Goal: Book appointment/travel/reservation

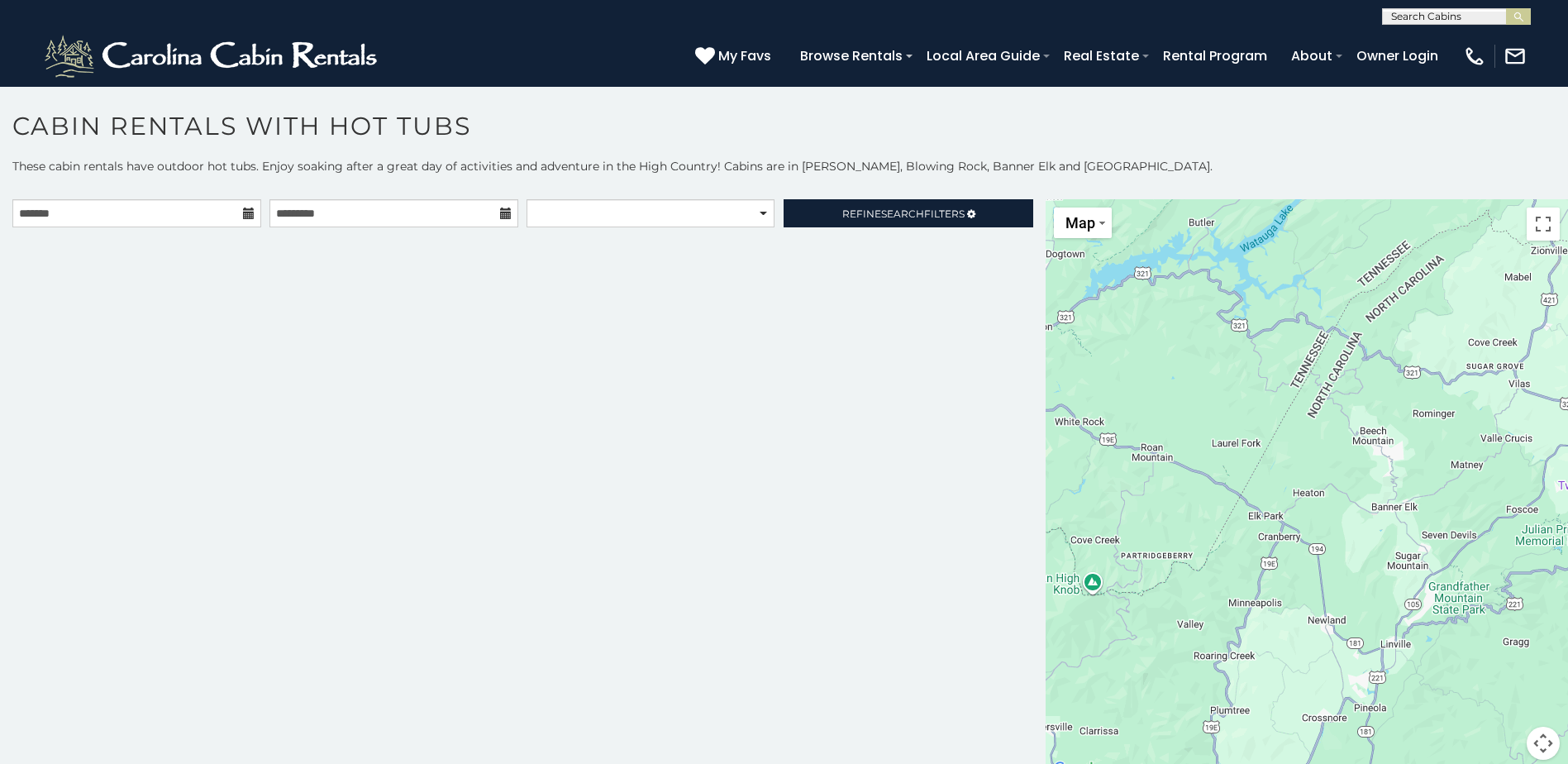
click at [245, 209] on icon at bounding box center [249, 213] width 12 height 12
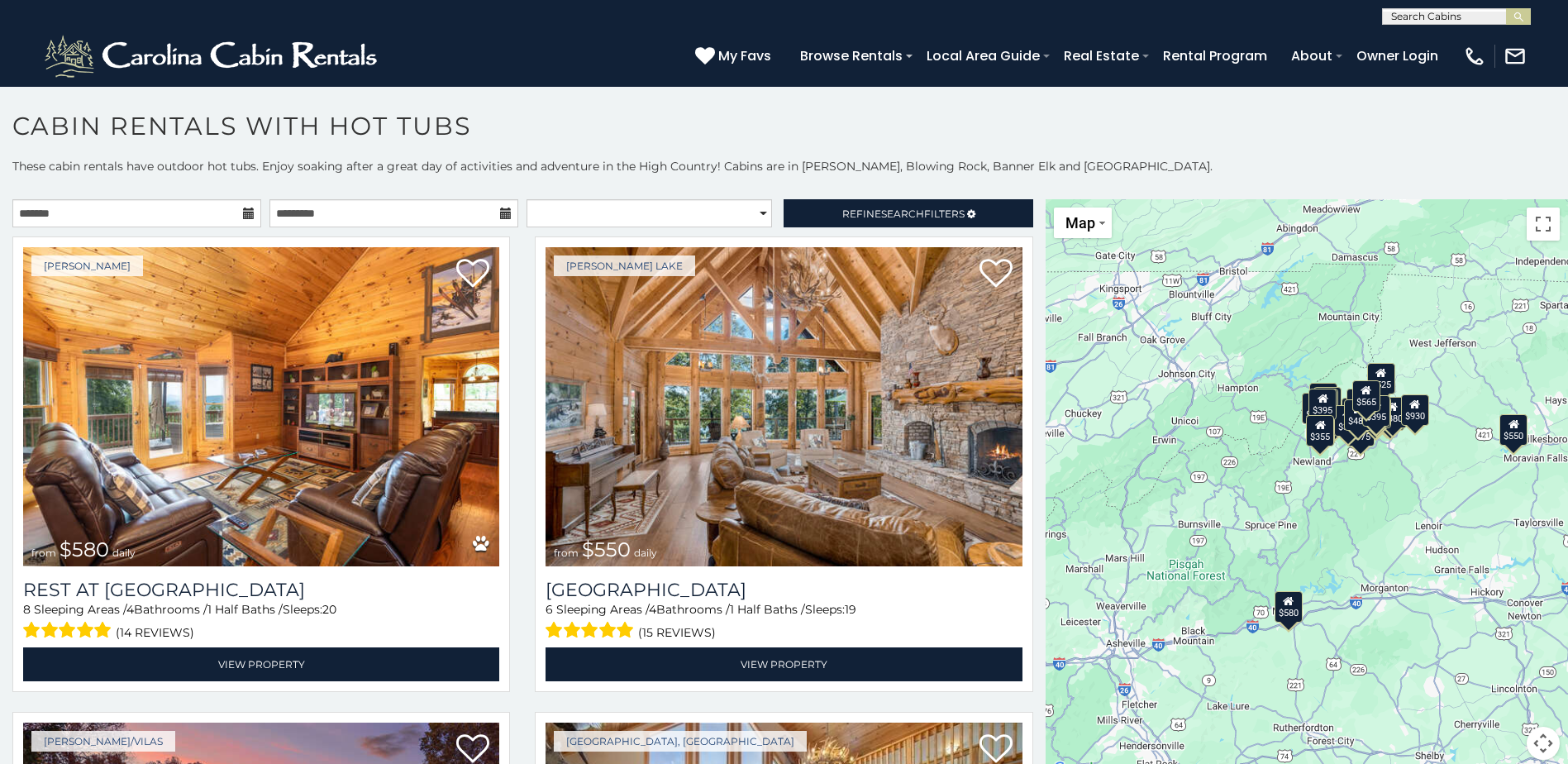
click at [248, 210] on icon at bounding box center [249, 213] width 12 height 12
click at [243, 207] on icon at bounding box center [249, 213] width 12 height 12
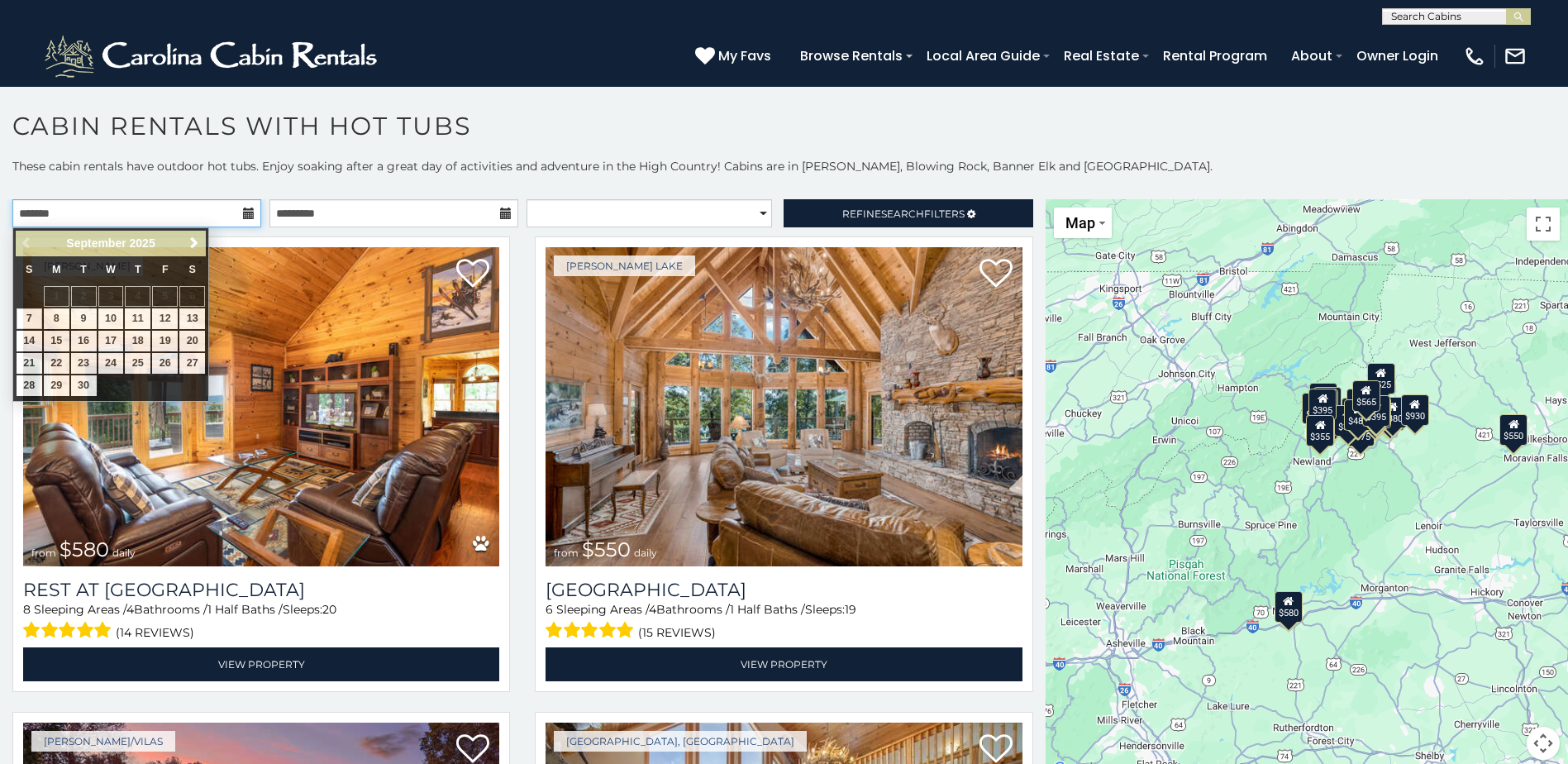
click at [199, 207] on input "text" at bounding box center [137, 213] width 248 height 29
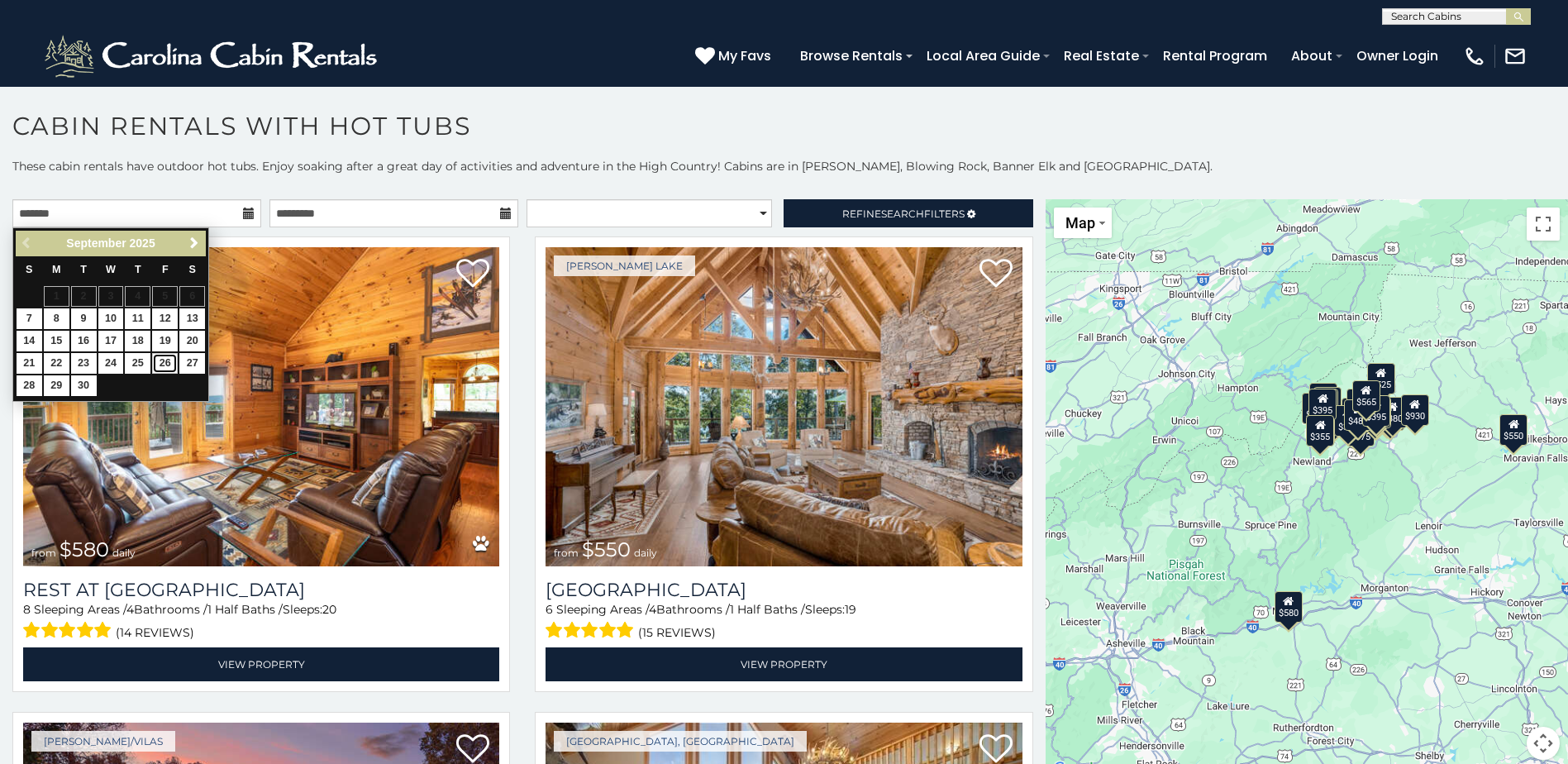
click at [158, 360] on link "26" at bounding box center [165, 363] width 26 height 21
type input "**********"
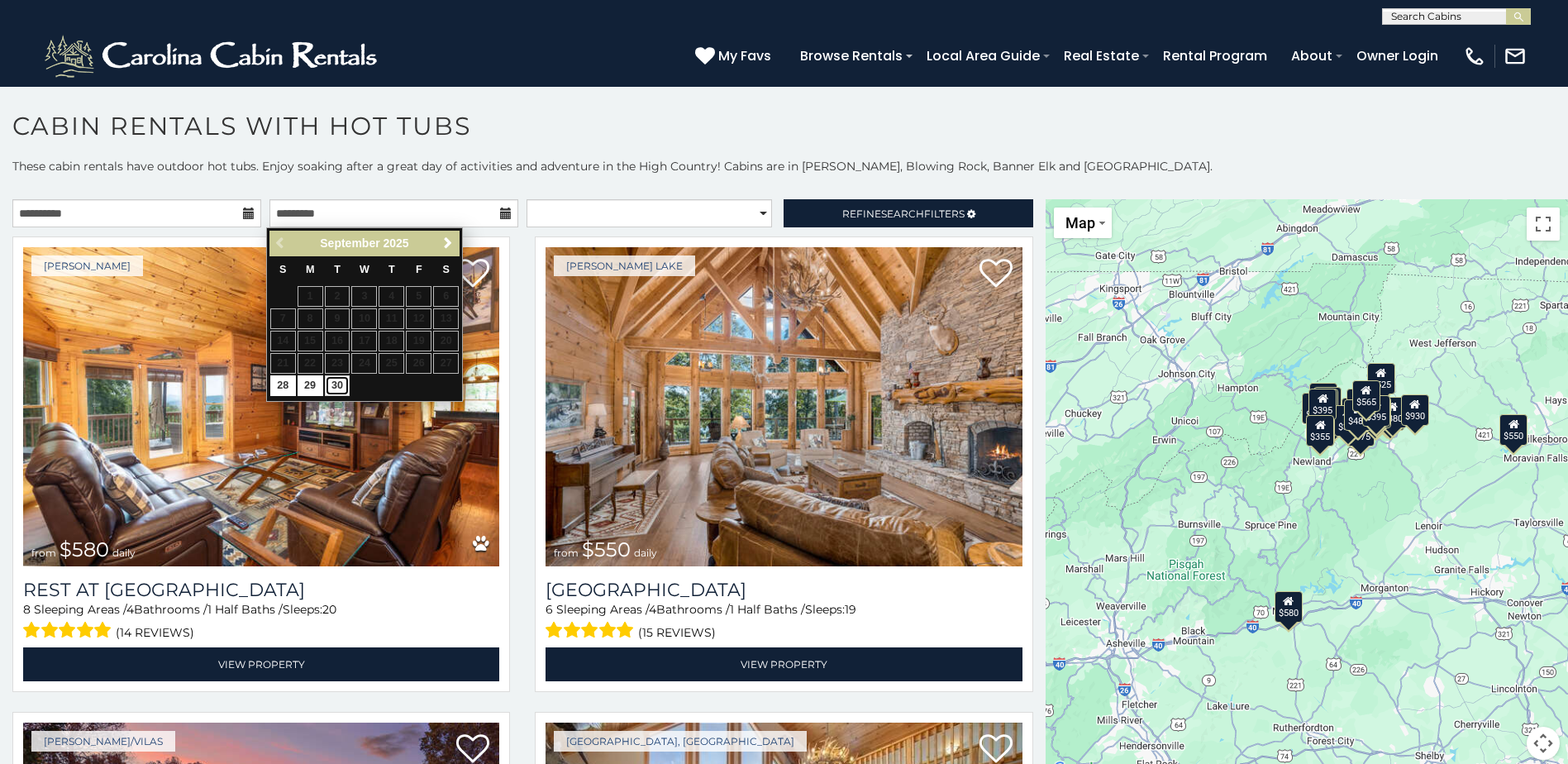
click at [337, 382] on link "30" at bounding box center [338, 385] width 26 height 21
type input "**********"
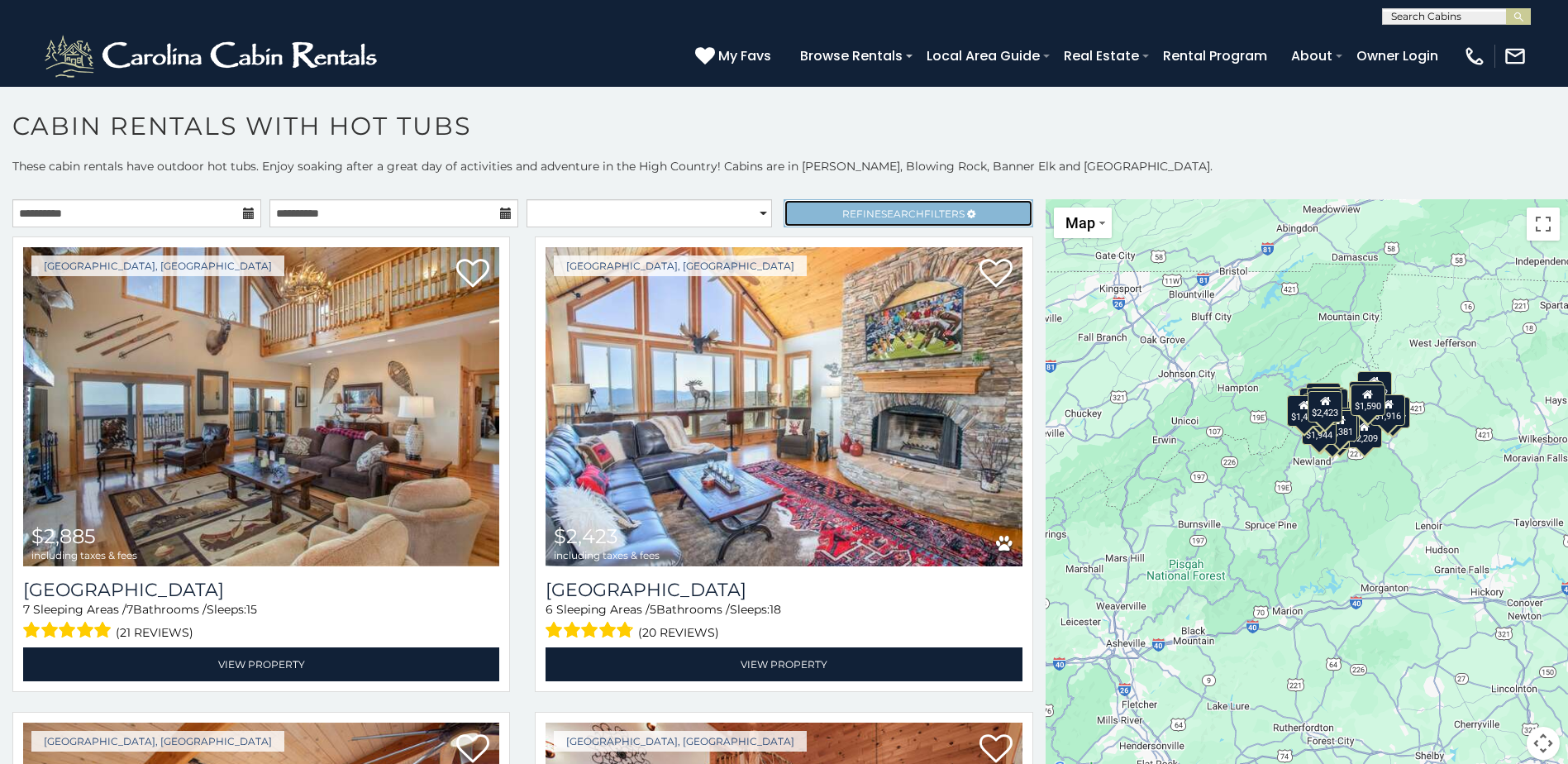
click at [852, 212] on span "Refine Search Filters" at bounding box center [903, 213] width 122 height 13
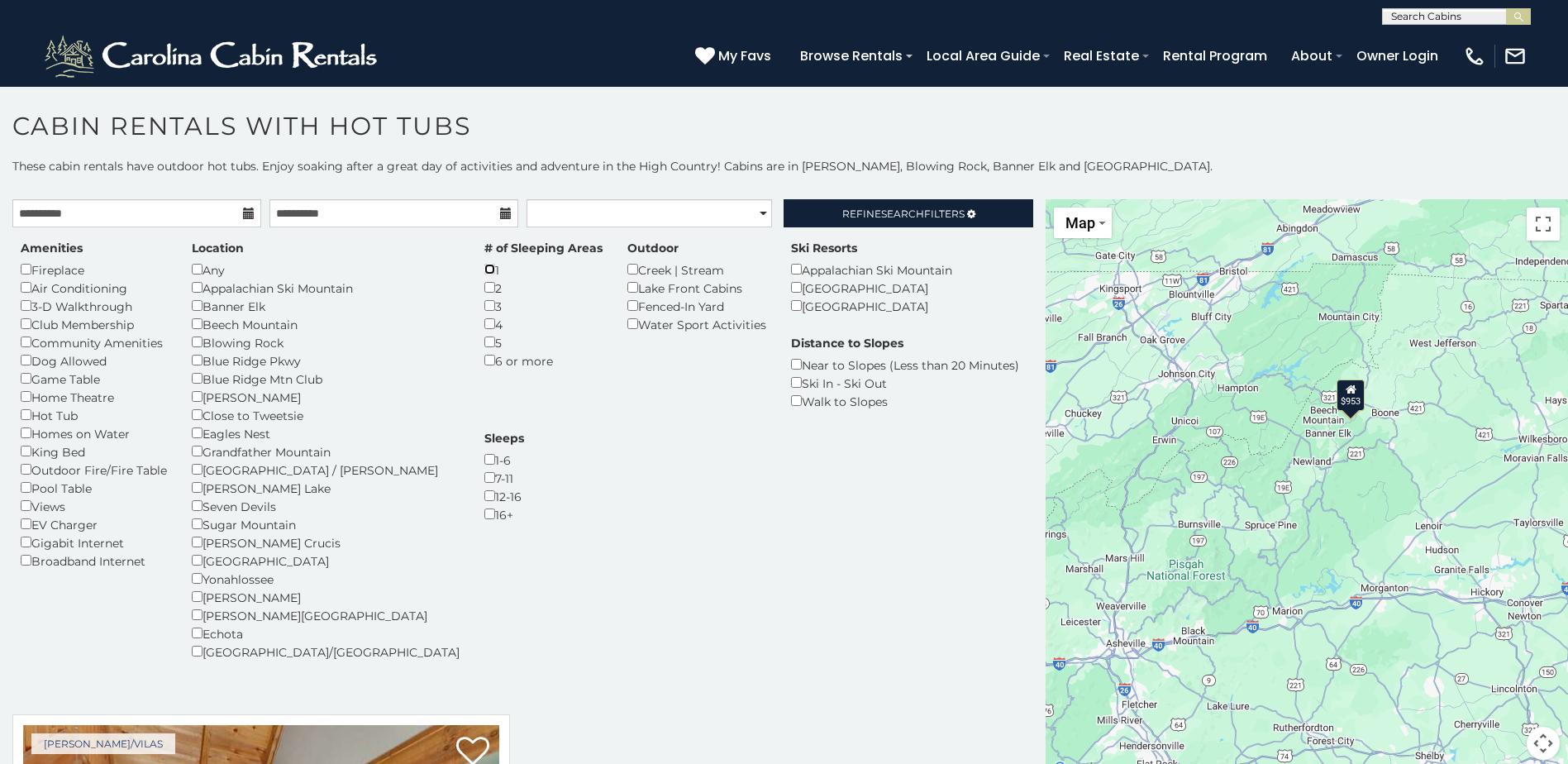
scroll to position [7, 0]
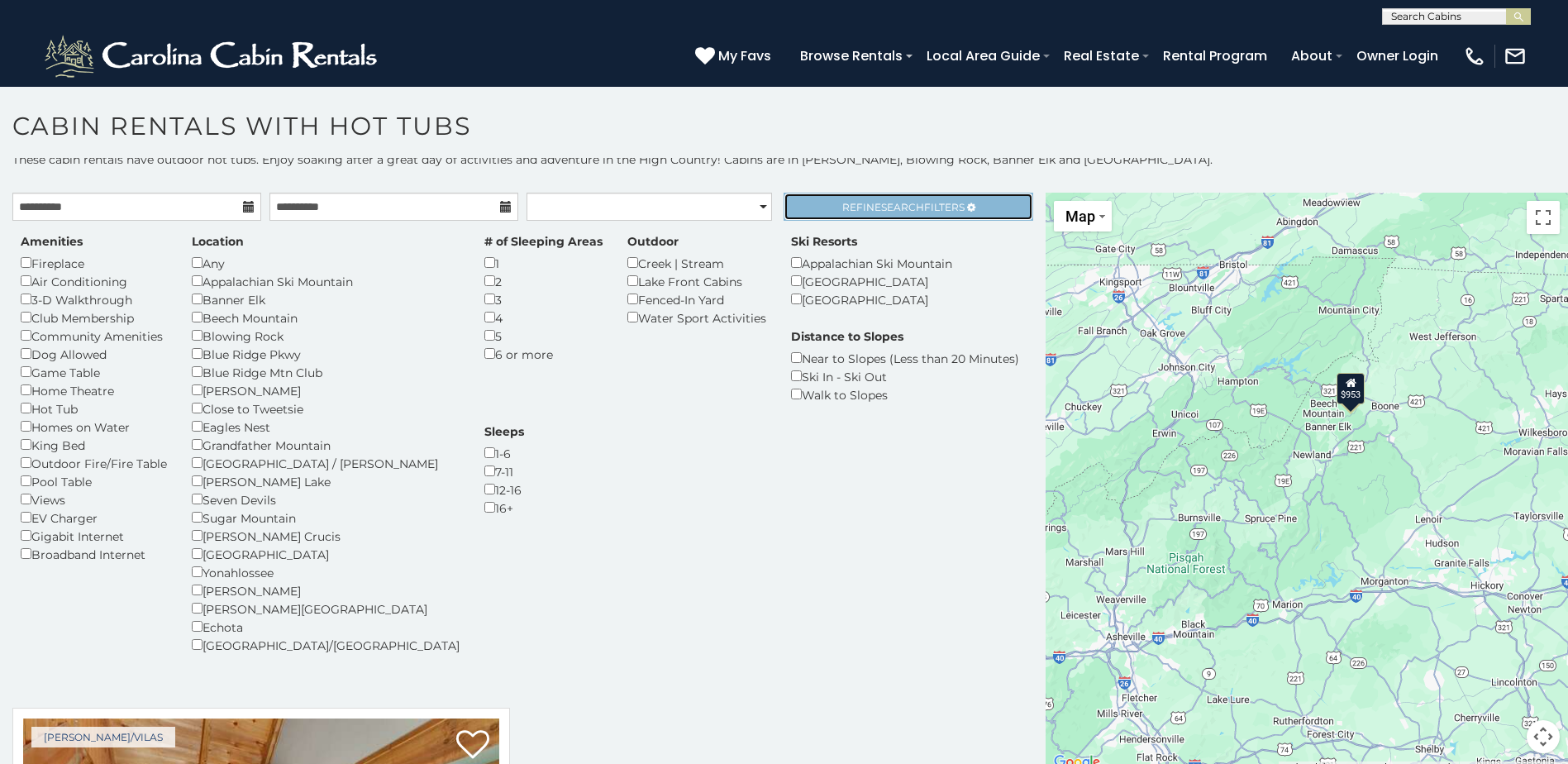
click at [928, 209] on span "Refine Search Filters" at bounding box center [903, 207] width 122 height 13
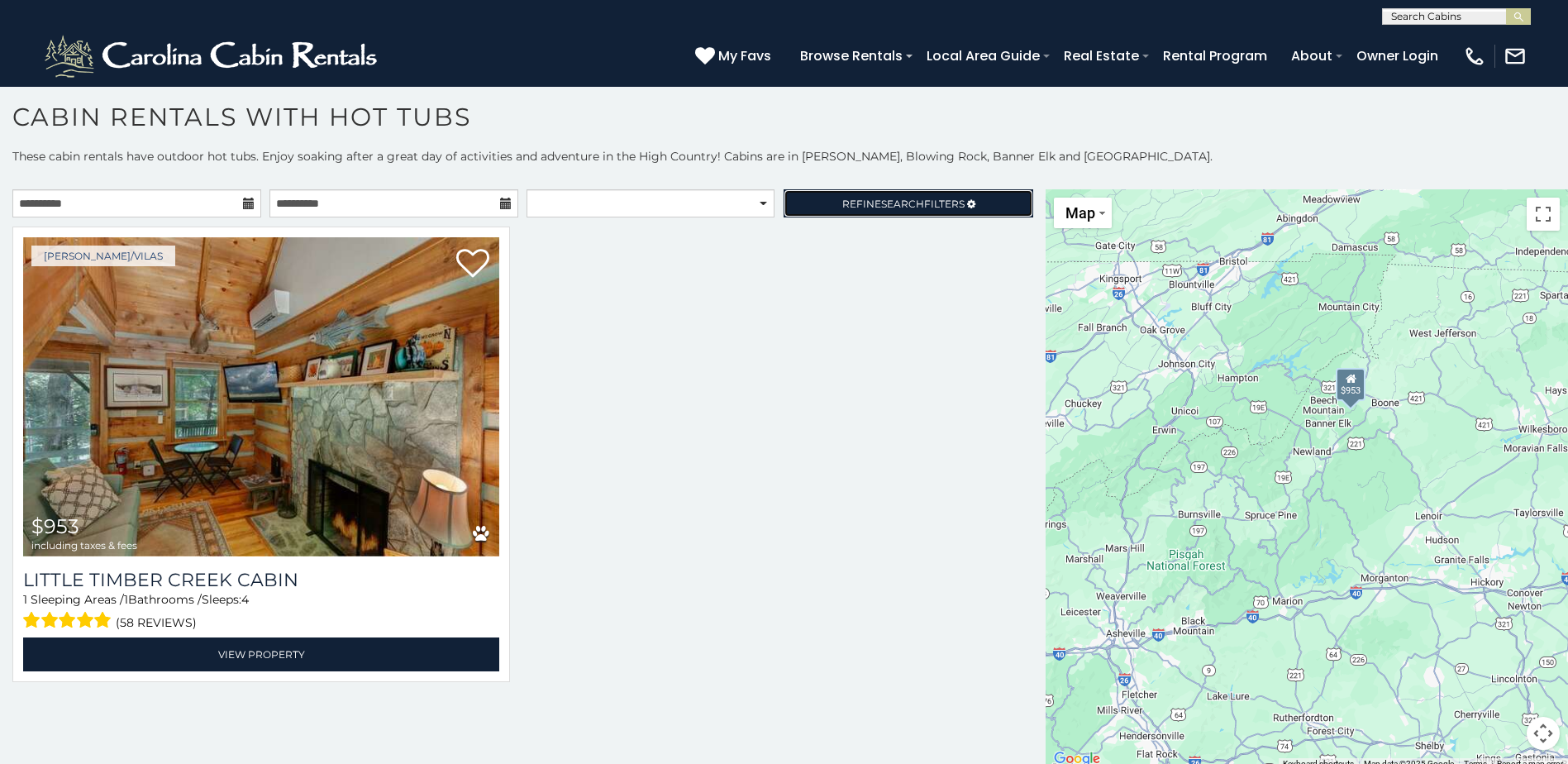
scroll to position [0, 0]
